Goal: Find specific page/section: Find specific page/section

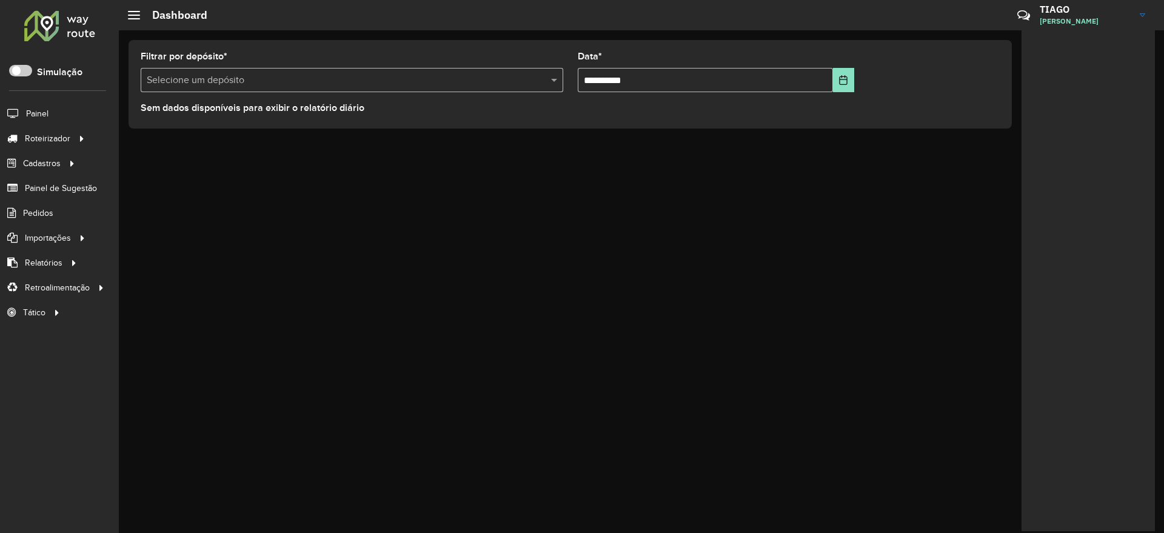
click at [82, 35] on div at bounding box center [59, 26] width 73 height 32
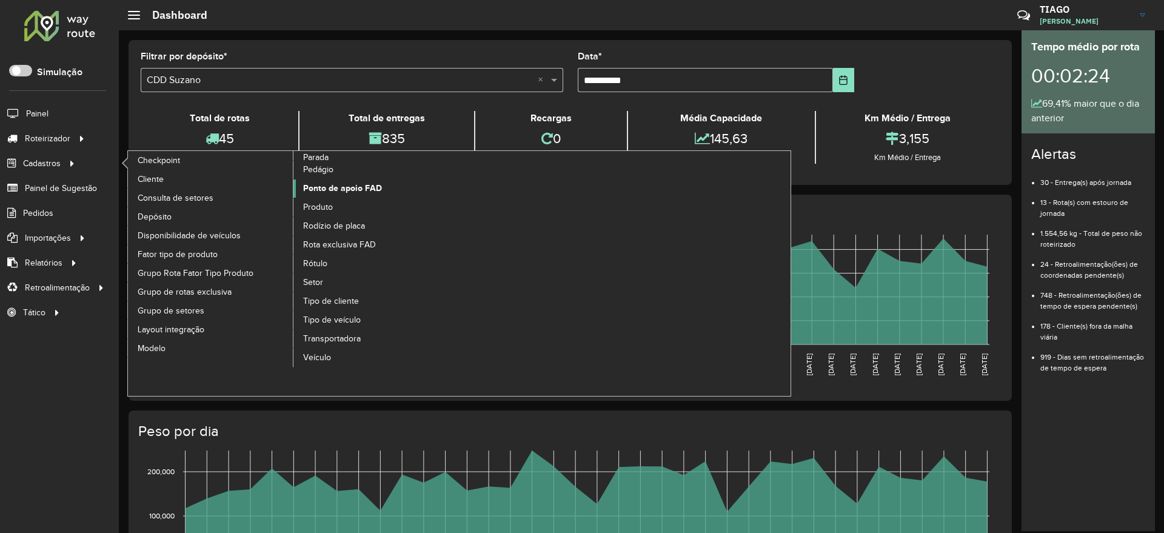
click at [367, 188] on span "Ponto de apoio FAD" at bounding box center [342, 188] width 79 height 13
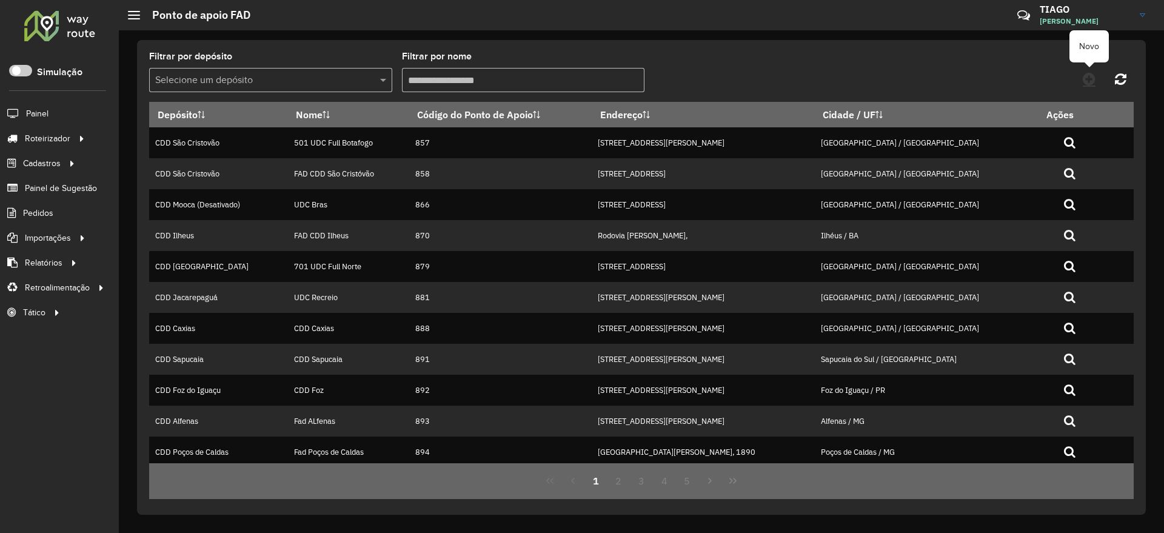
click at [1093, 81] on icon at bounding box center [1089, 79] width 13 height 15
click at [249, 82] on input "text" at bounding box center [258, 80] width 207 height 15
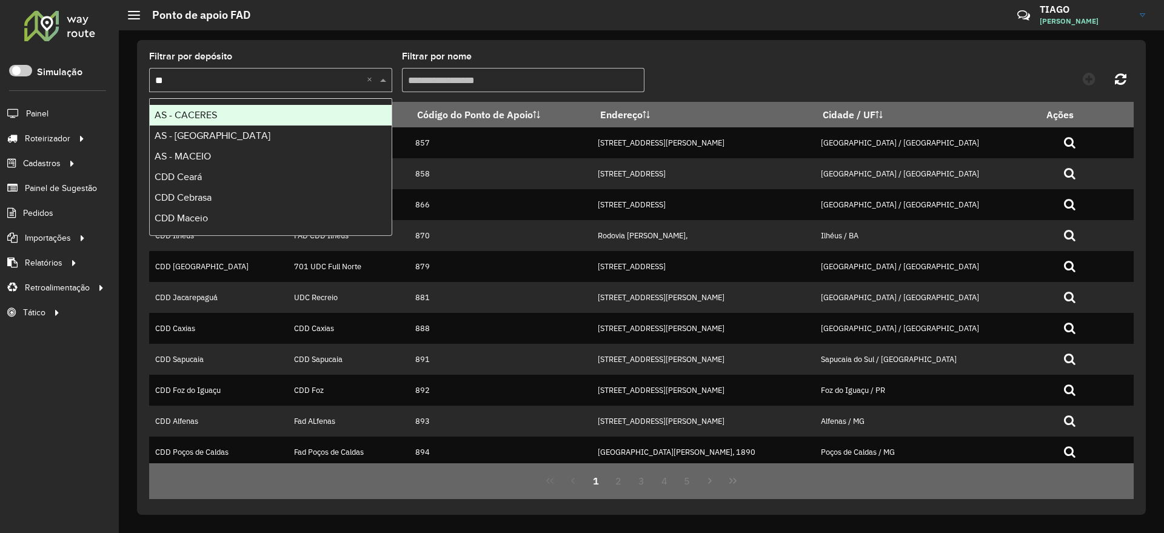
type input "***"
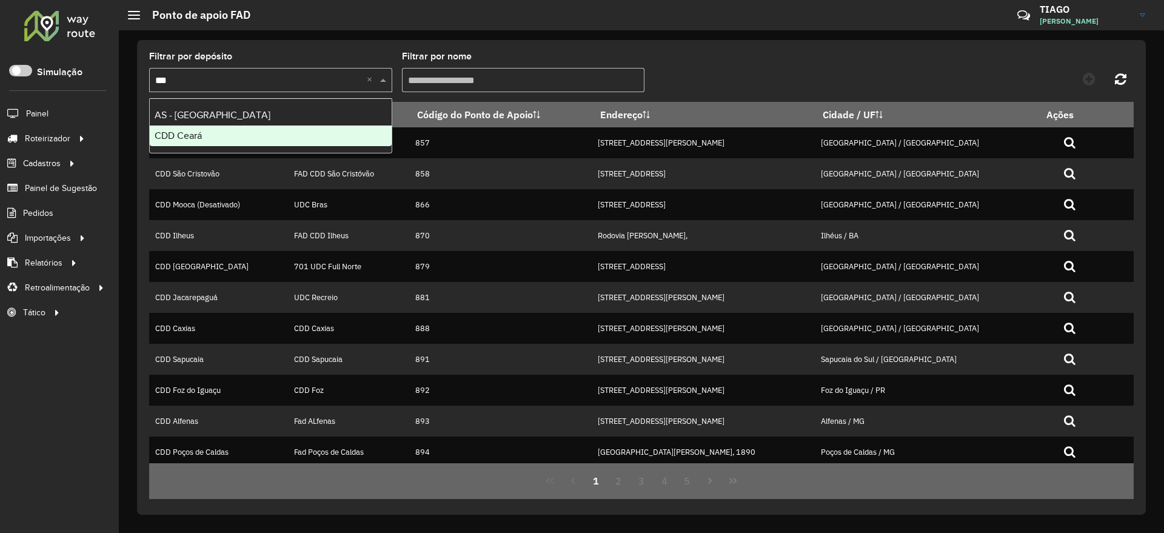
click at [226, 134] on div "CDD Ceará" at bounding box center [271, 136] width 242 height 21
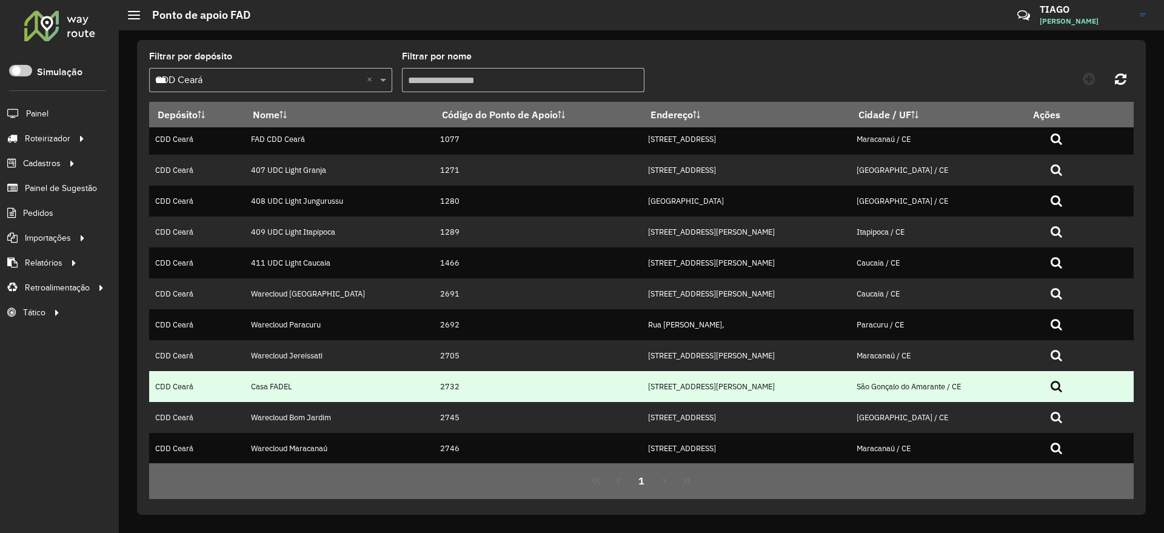
scroll to position [4, 0]
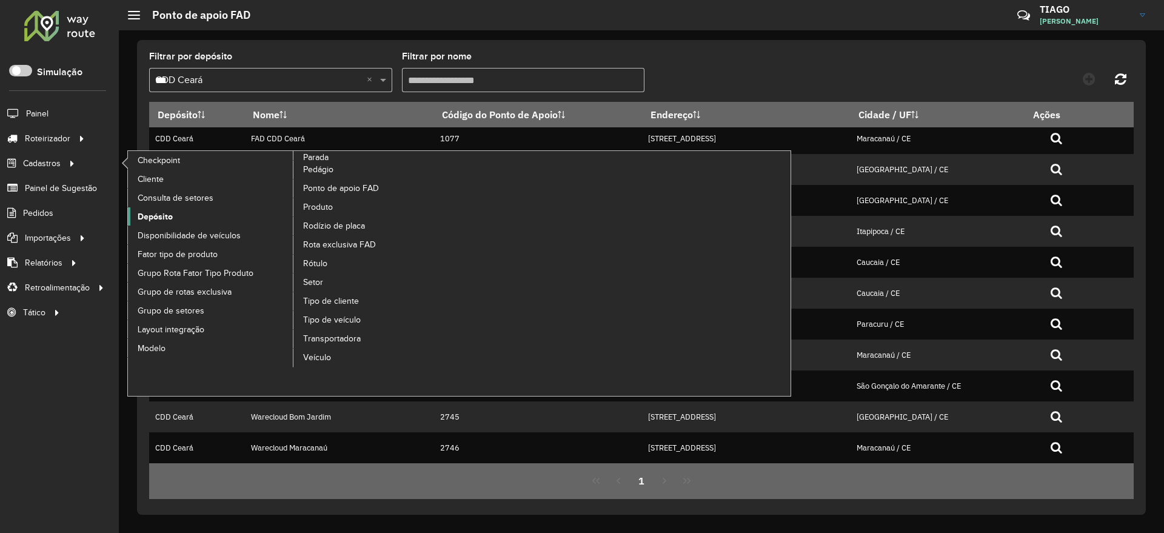
click at [180, 216] on link "Depósito" at bounding box center [211, 216] width 166 height 18
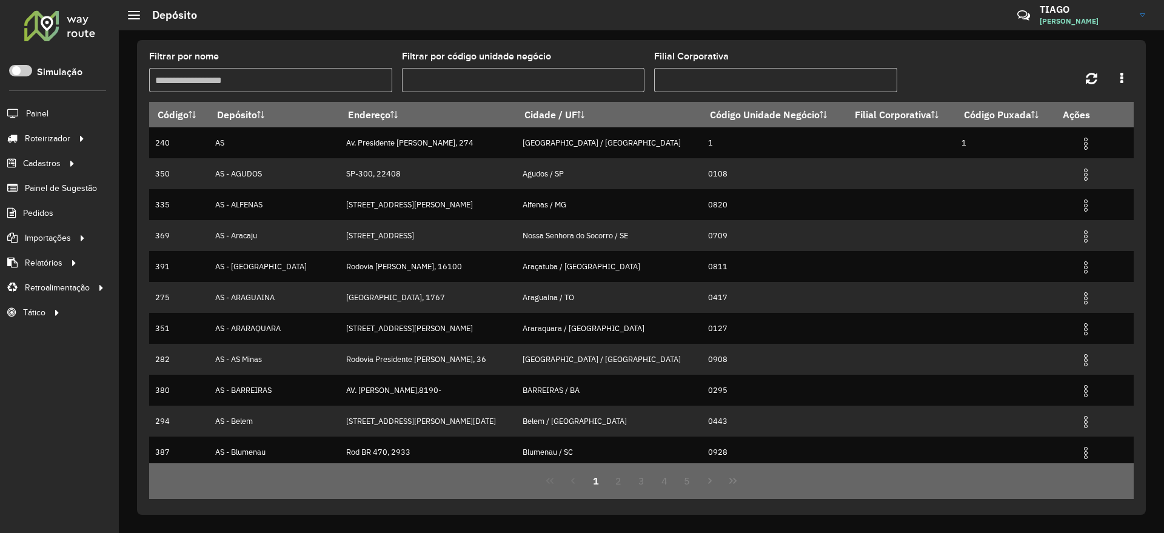
click at [272, 84] on input "Filtrar por nome" at bounding box center [270, 80] width 243 height 24
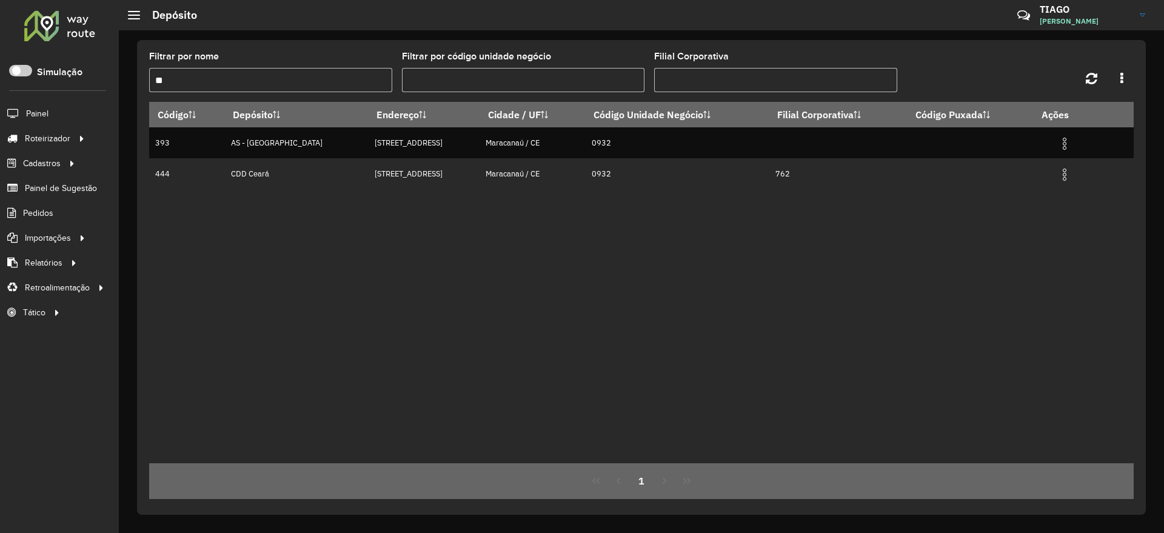
type input "*"
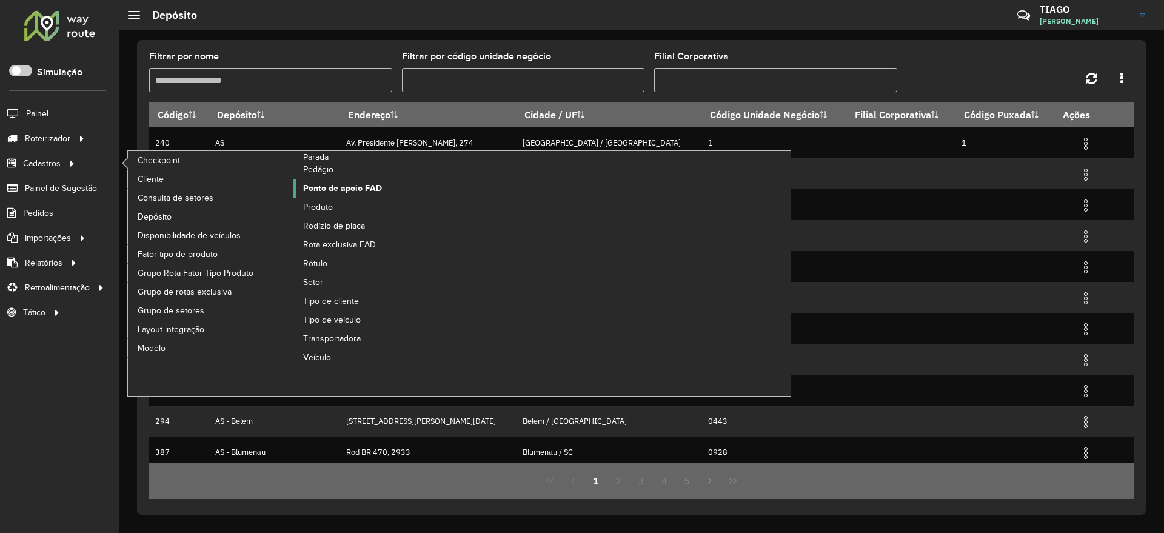
click at [364, 189] on span "Ponto de apoio FAD" at bounding box center [342, 188] width 79 height 13
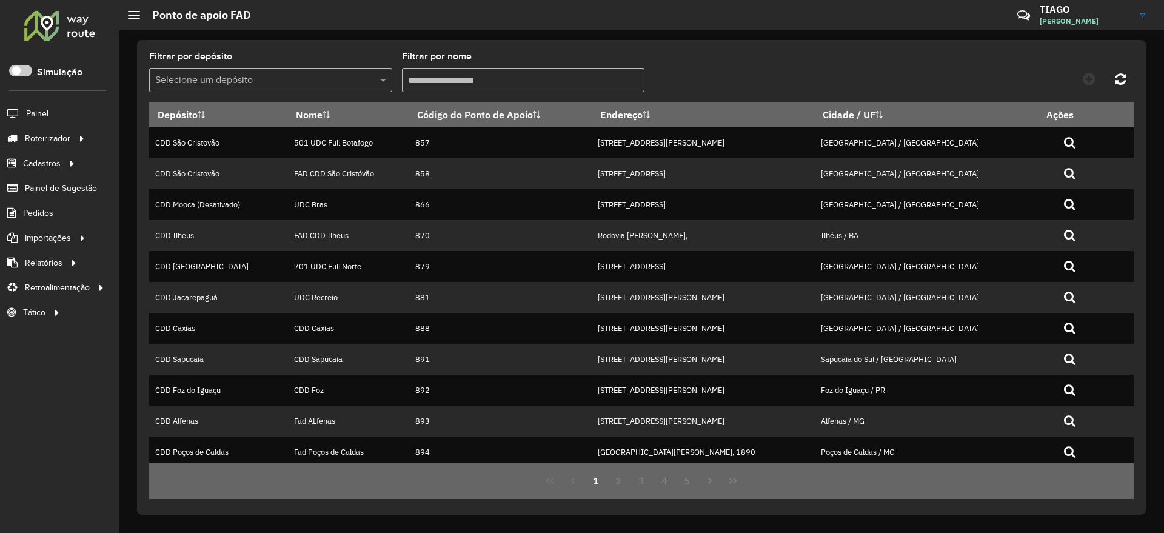
click at [40, 29] on div at bounding box center [59, 26] width 73 height 32
